Goal: Transaction & Acquisition: Purchase product/service

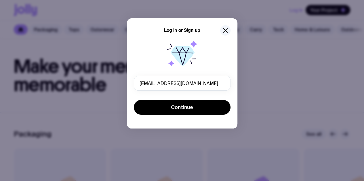
type input "[EMAIL_ADDRESS][DOMAIN_NAME]"
click at [134, 100] on button "Continue" at bounding box center [182, 107] width 97 height 15
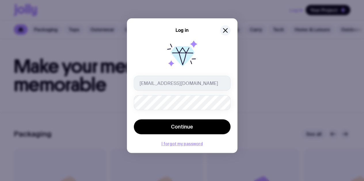
click at [134, 120] on button "Continue" at bounding box center [182, 127] width 97 height 15
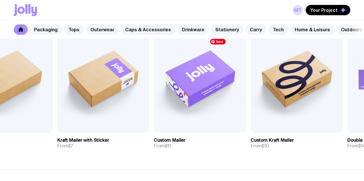
scroll to position [126, 0]
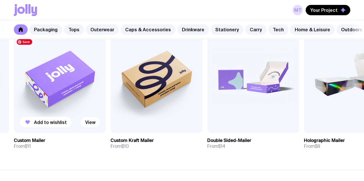
click at [89, 99] on img at bounding box center [60, 78] width 92 height 110
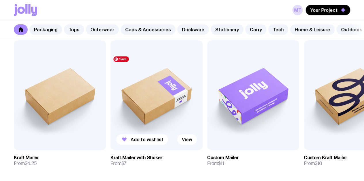
scroll to position [108, 0]
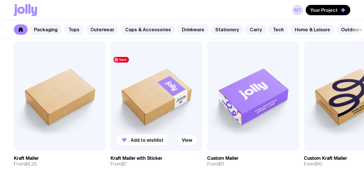
click at [165, 96] on img at bounding box center [156, 96] width 92 height 110
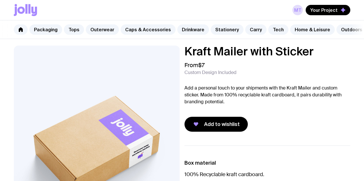
scroll to position [3, 0]
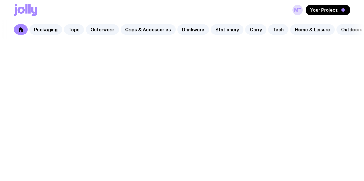
scroll to position [108, 0]
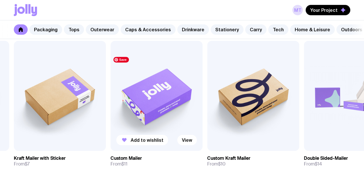
click at [163, 92] on img at bounding box center [156, 96] width 92 height 110
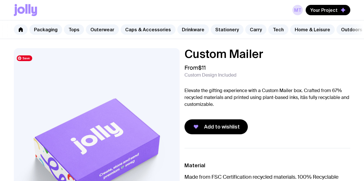
scroll to position [56, 0]
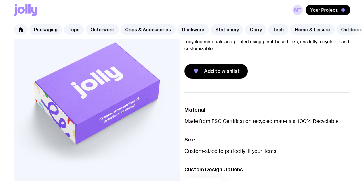
scroll to position [108, 0]
